Goal: Information Seeking & Learning: Learn about a topic

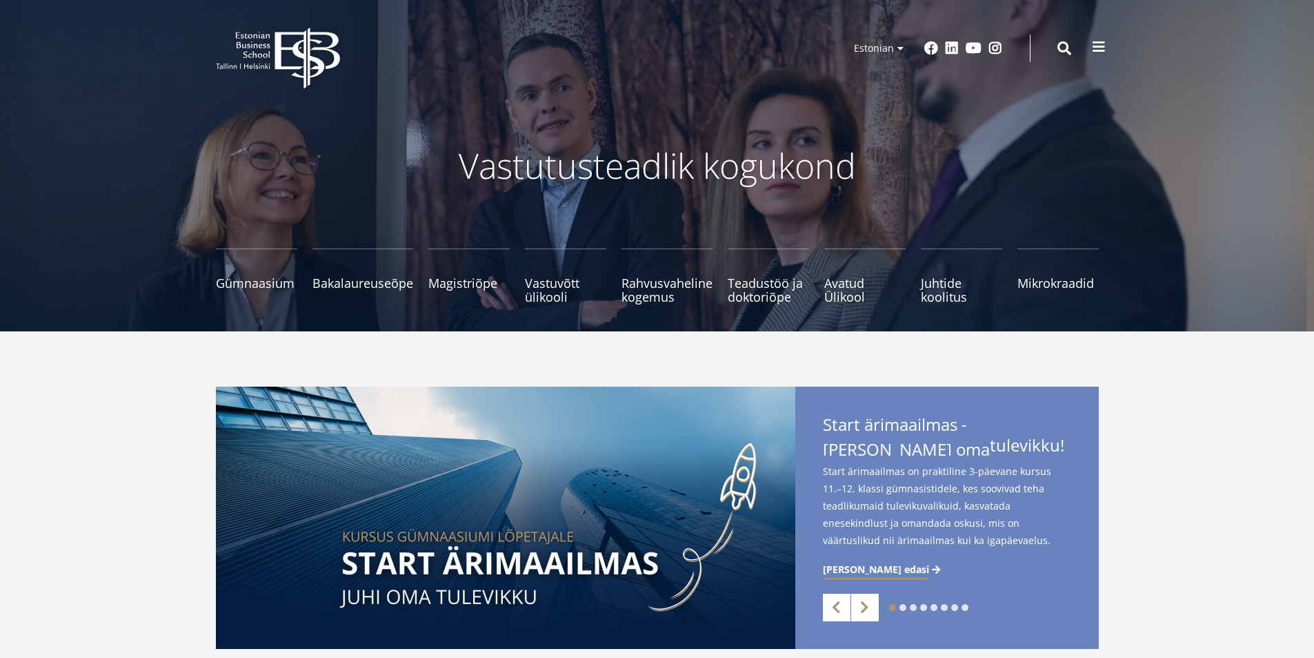
click at [1095, 45] on span at bounding box center [1099, 47] width 14 height 14
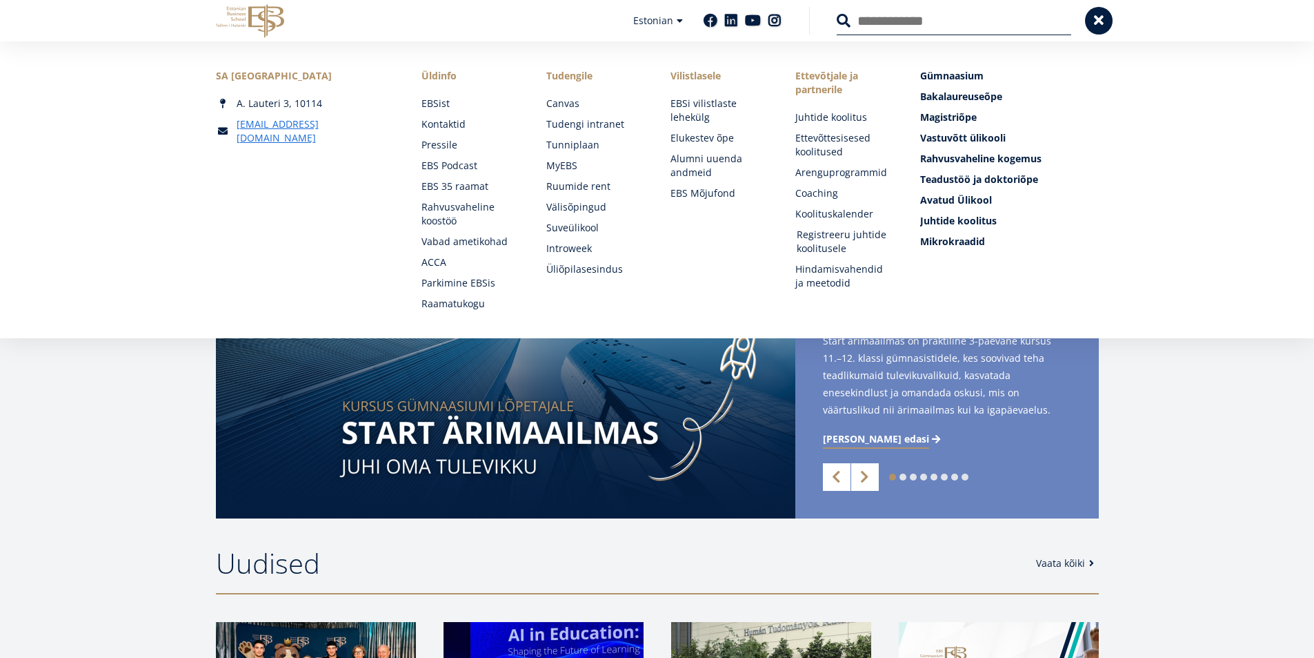
scroll to position [345, 0]
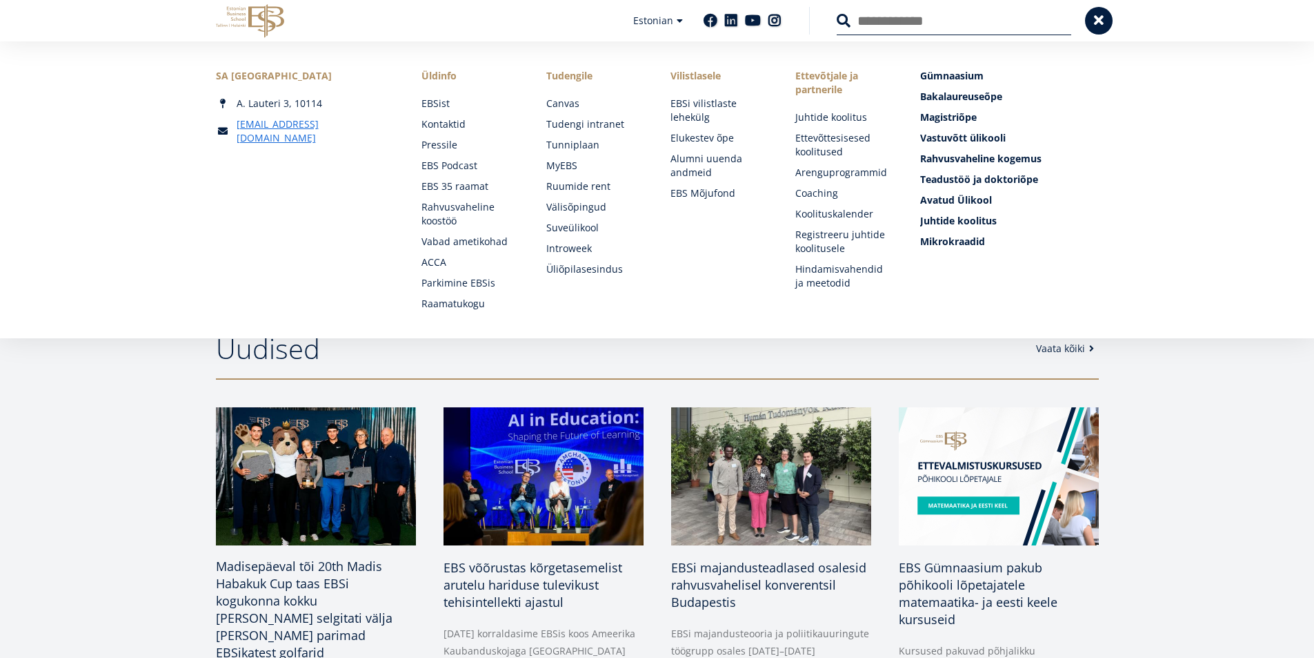
click at [309, 469] on img at bounding box center [315, 476] width 210 height 145
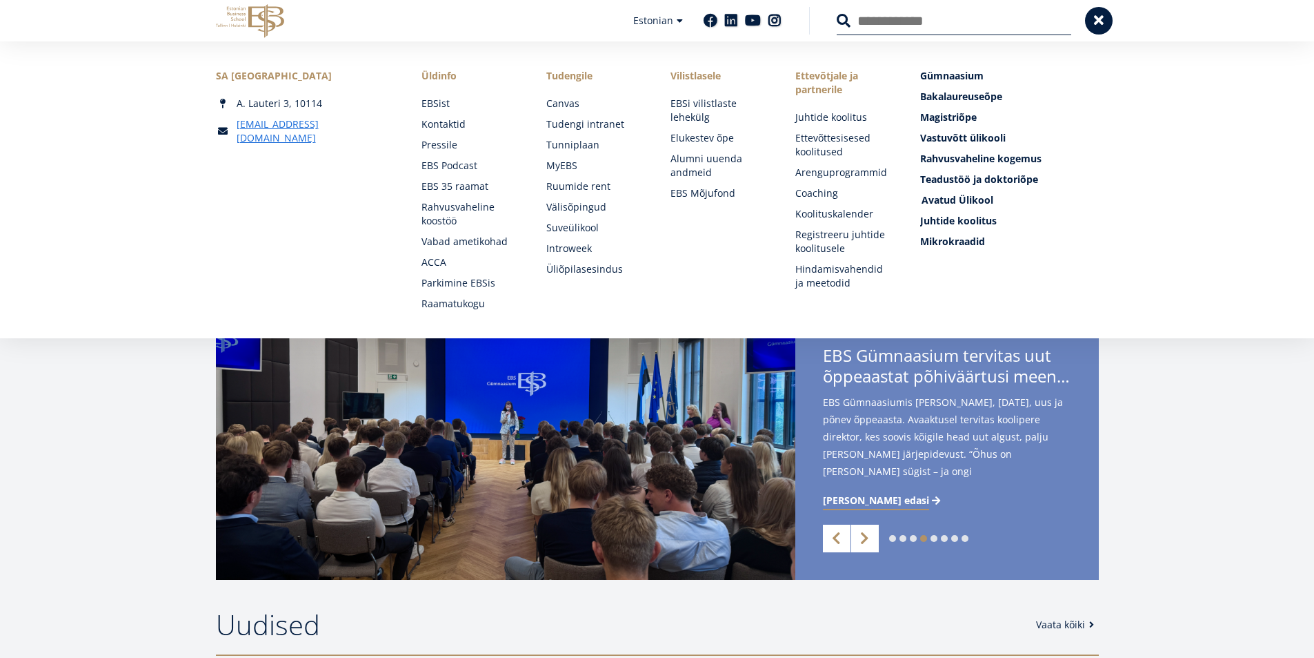
scroll to position [0, 0]
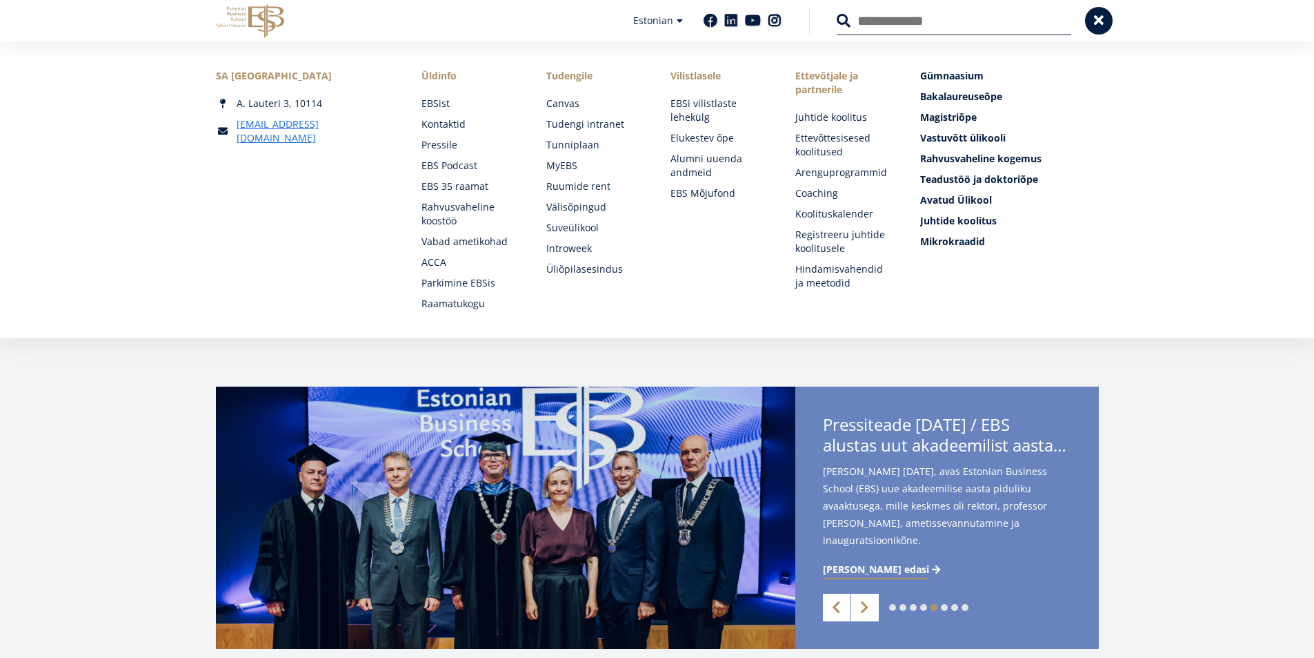
click at [268, 10] on icon at bounding box center [266, 21] width 36 height 34
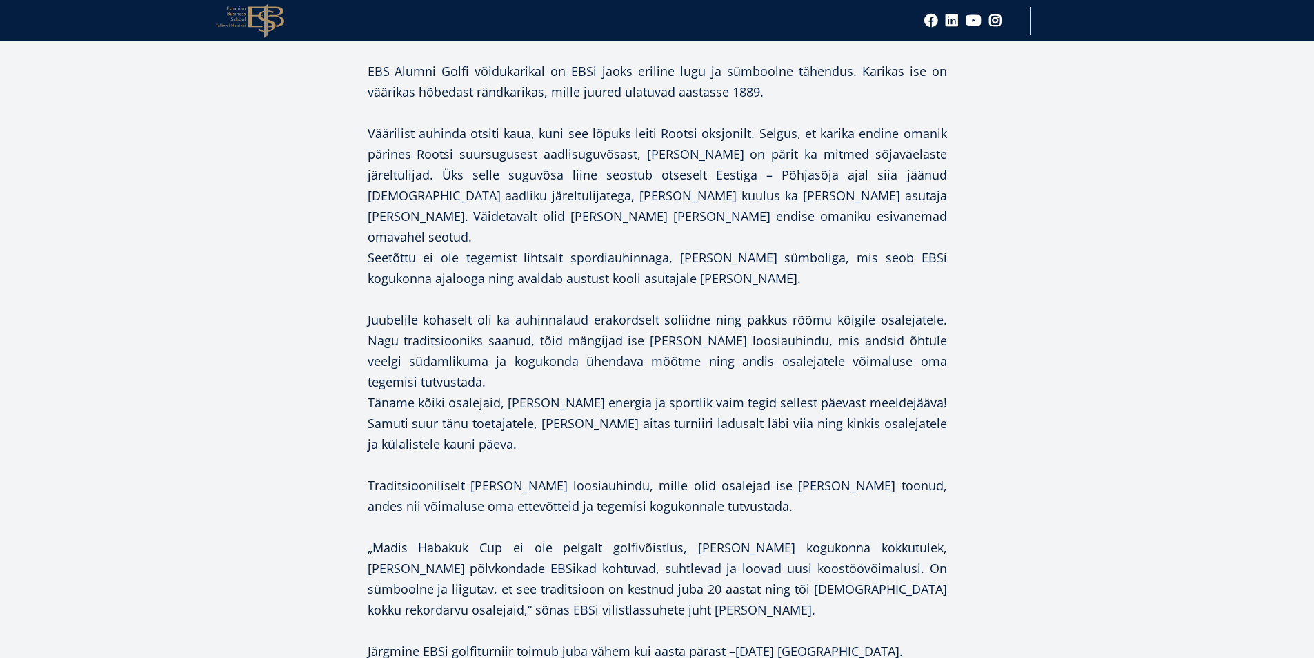
scroll to position [1656, 0]
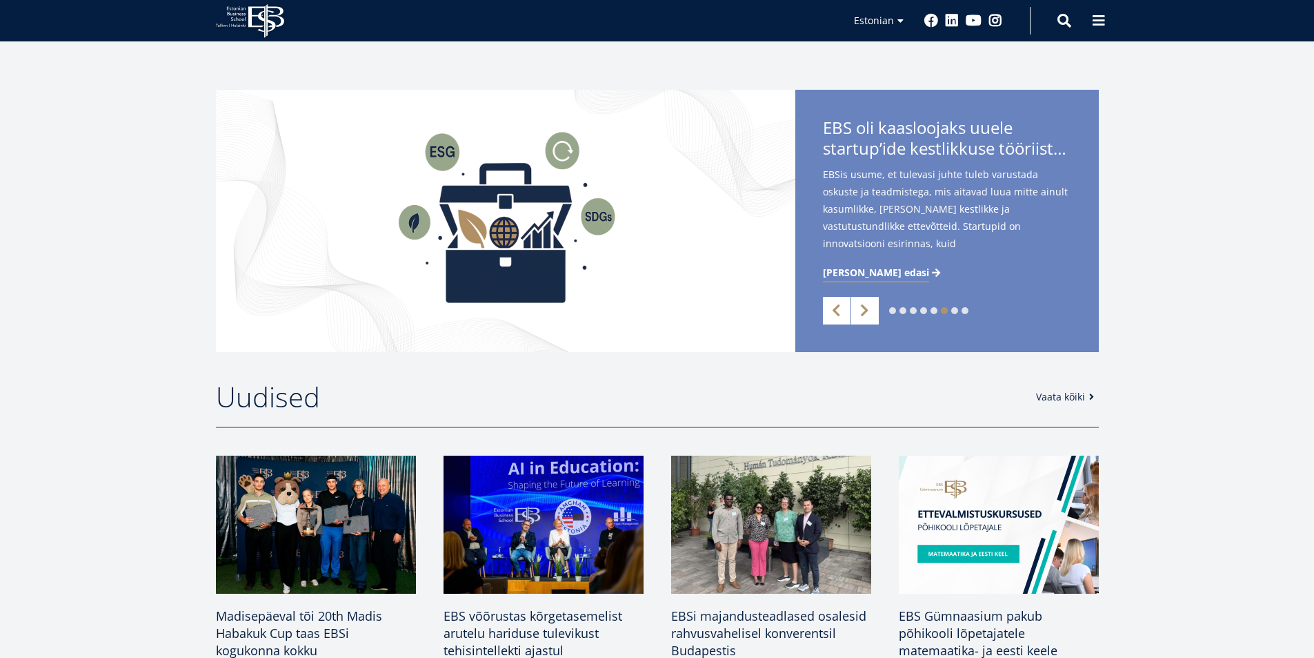
scroll to position [276, 0]
